Goal: Task Accomplishment & Management: Manage account settings

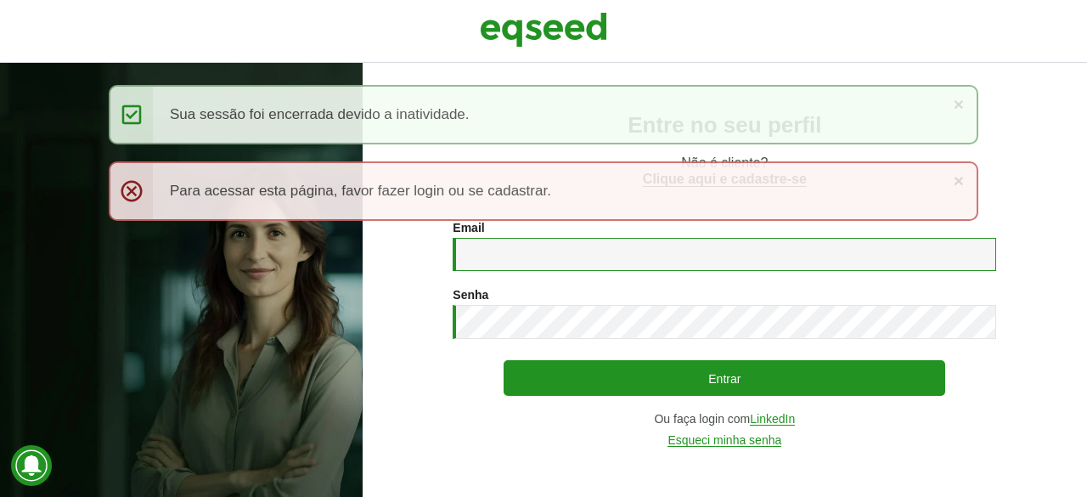
click at [544, 254] on input "Email *" at bounding box center [725, 254] width 544 height 33
type input "**********"
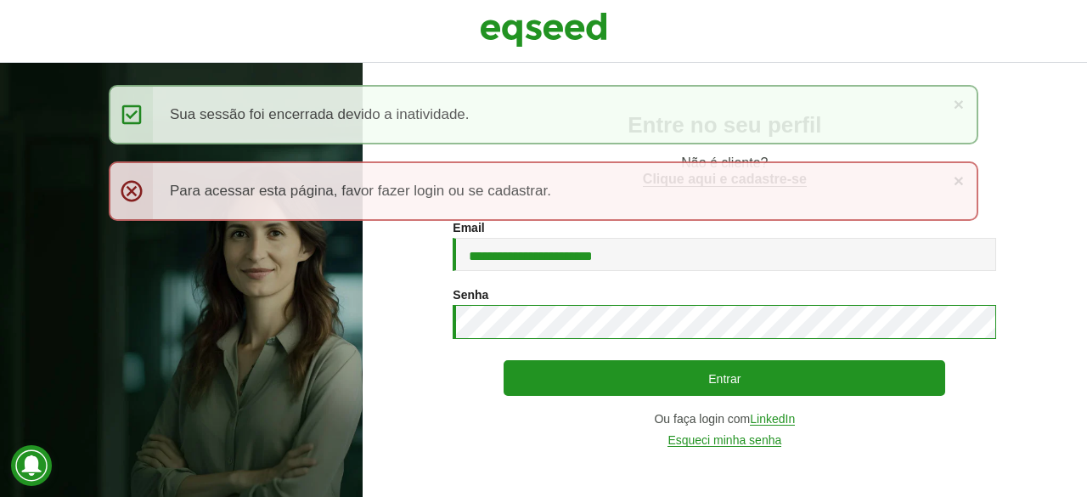
click at [504, 360] on button "Entrar" at bounding box center [725, 378] width 442 height 36
